Goal: Check status

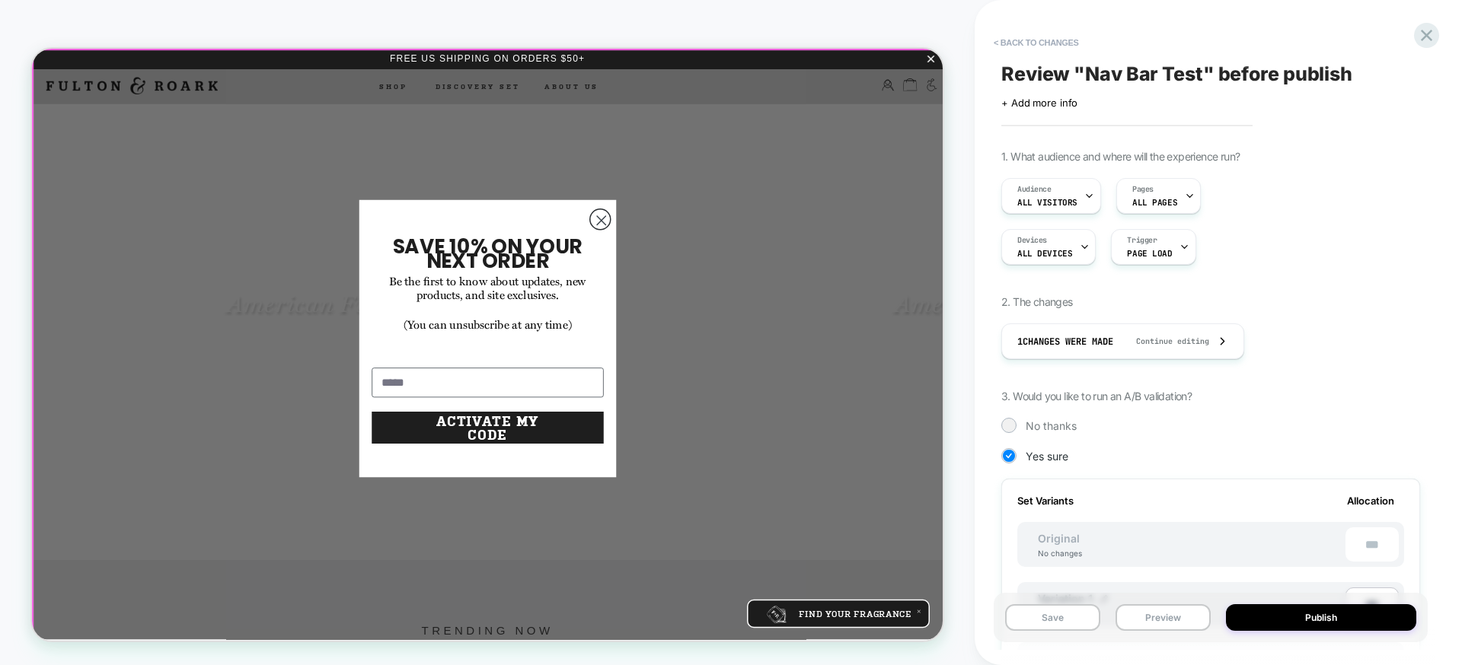
scroll to position [0, 2]
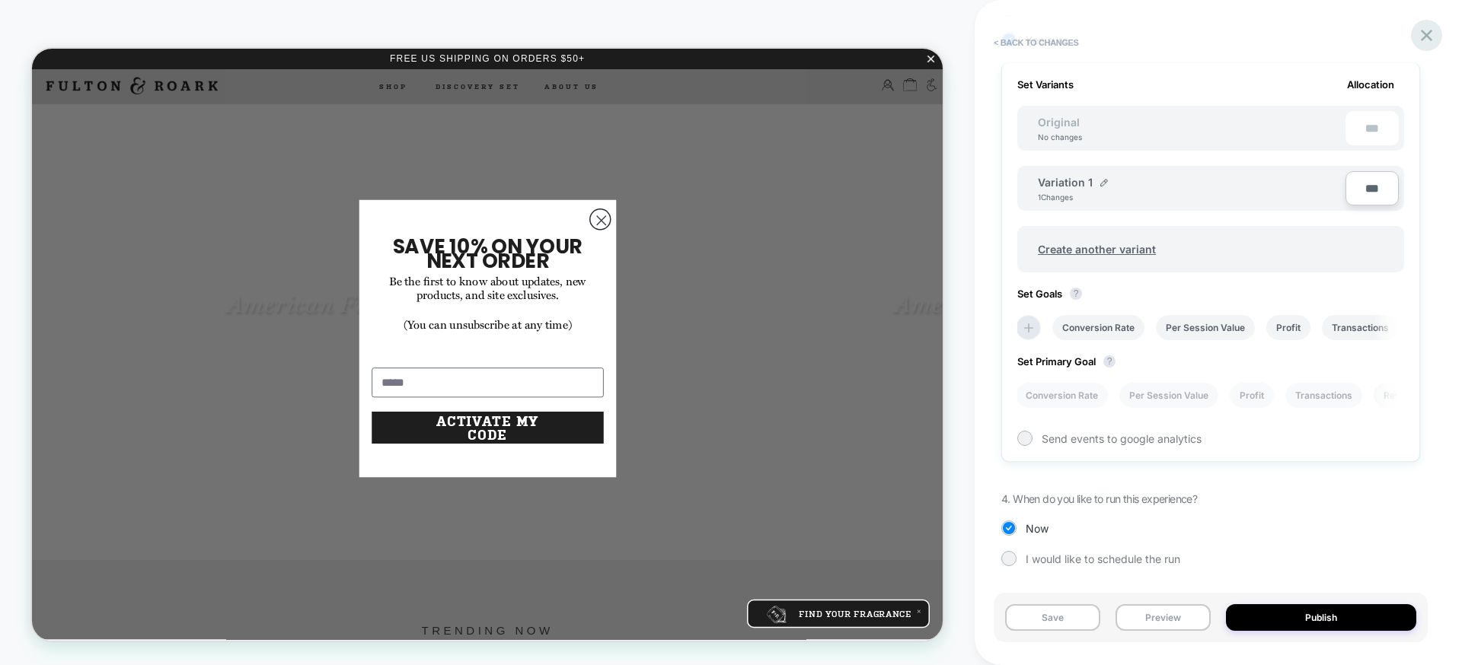
click at [1422, 29] on icon at bounding box center [1426, 35] width 21 height 21
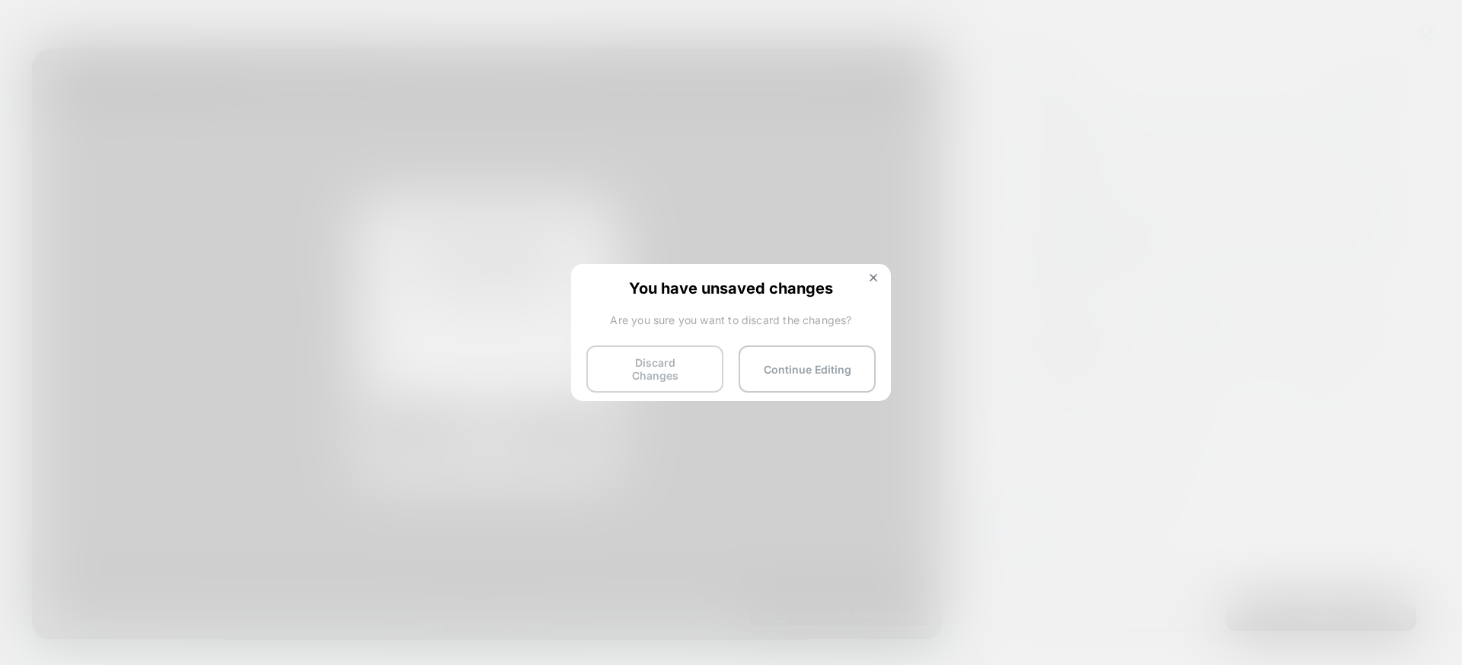
click at [701, 366] on button "Discard Changes" at bounding box center [654, 369] width 137 height 47
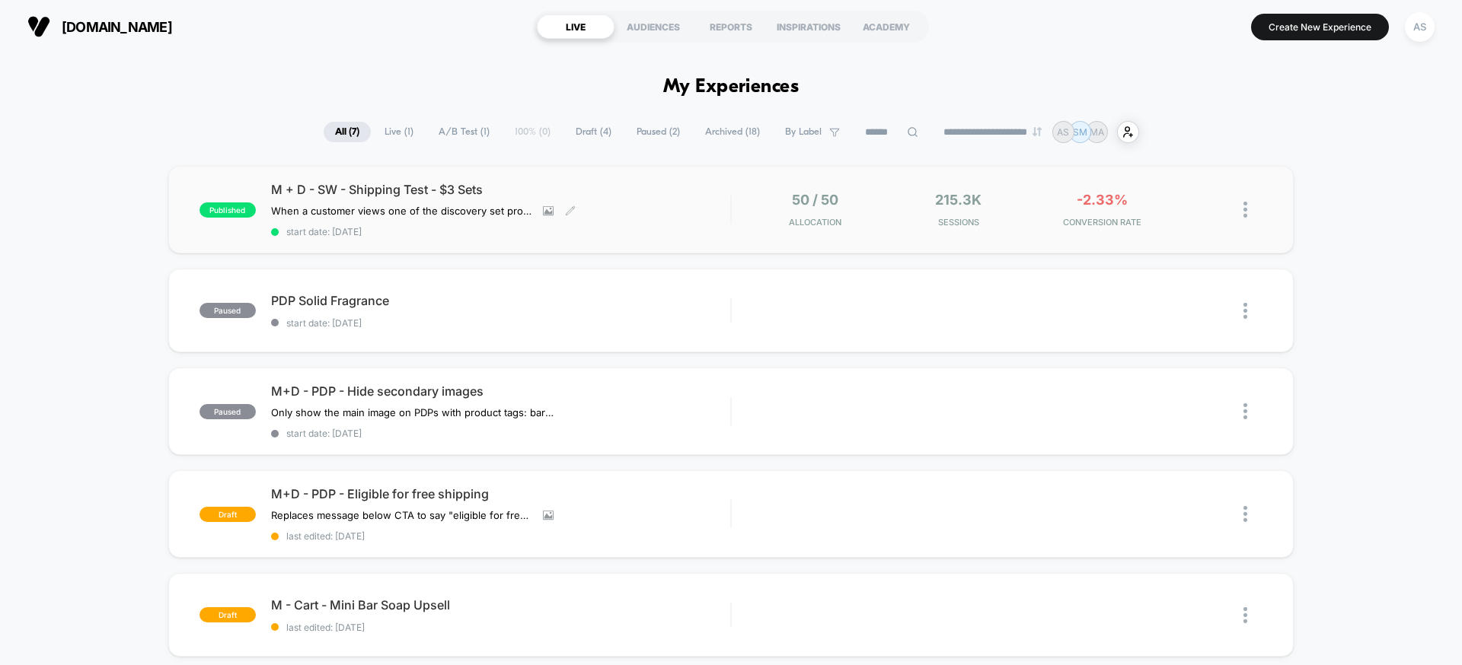
click at [411, 190] on span "M + D - SW - Shipping Test - $3 Sets" at bounding box center [500, 189] width 459 height 15
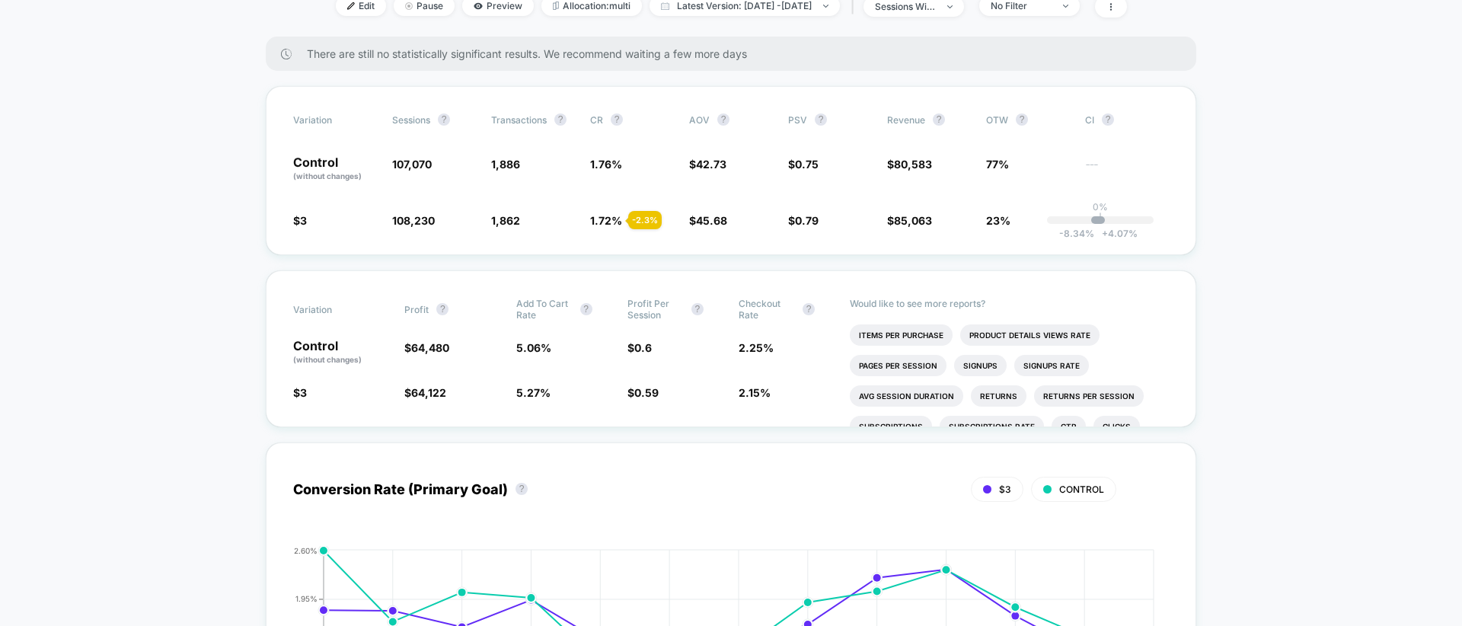
scroll to position [236, 0]
drag, startPoint x: 413, startPoint y: 406, endPoint x: 470, endPoint y: 406, distance: 57.9
click at [470, 399] on span "$ 64,122 - 1.6 %" at bounding box center [452, 391] width 96 height 15
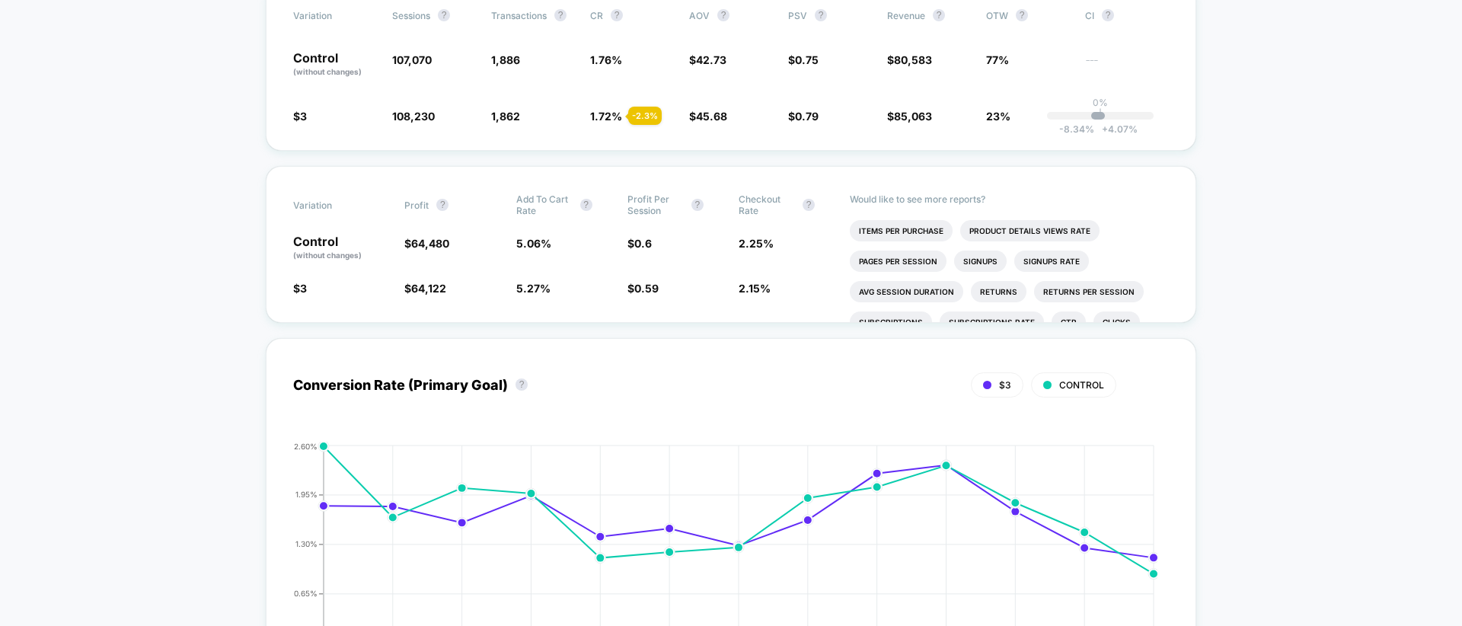
scroll to position [335, 0]
